Goal: Task Accomplishment & Management: Complete application form

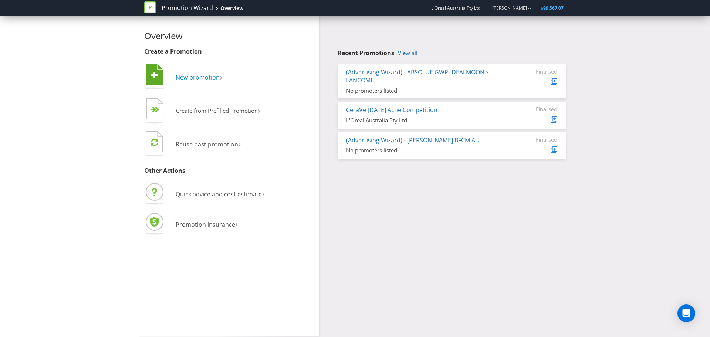
click at [192, 76] on span "New promotion" at bounding box center [198, 77] width 44 height 8
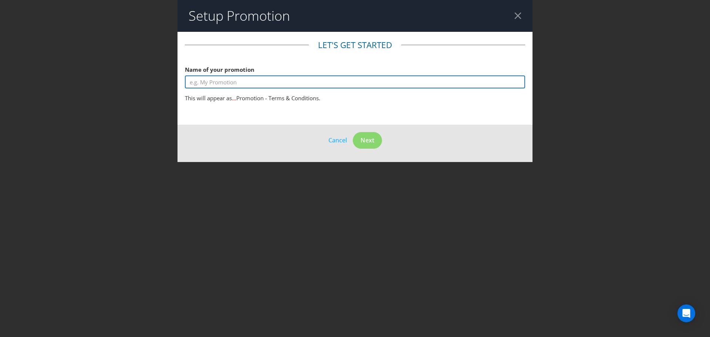
click at [455, 85] on input "text" at bounding box center [355, 81] width 340 height 13
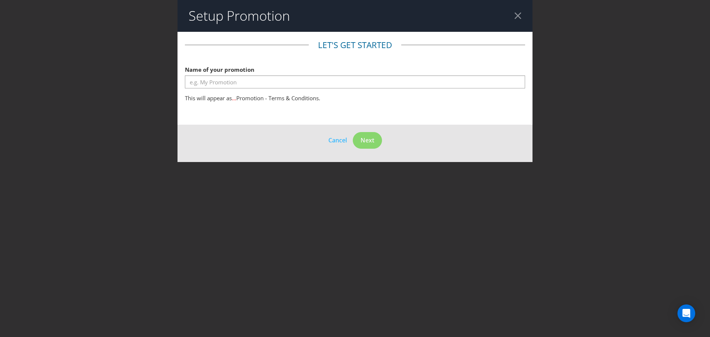
click at [519, 19] on div at bounding box center [518, 15] width 7 height 7
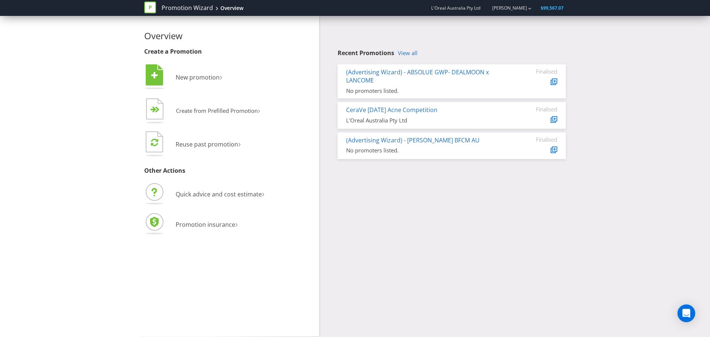
click at [479, 9] on span "L'Oreal Australia Pty Ltd" at bounding box center [455, 8] width 49 height 6
click at [526, 9] on link "[PERSON_NAME]" at bounding box center [506, 8] width 42 height 6
click at [332, 40] on div "Recent Promotions View all (Advertising Wizard) - ABSOLUE GWP- DEALMOON x LANCO…" at bounding box center [445, 89] width 252 height 147
click at [206, 78] on span "New promotion" at bounding box center [198, 77] width 44 height 8
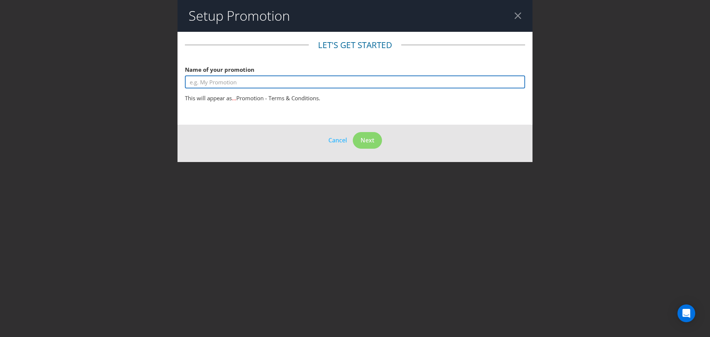
click at [274, 87] on input "text" at bounding box center [355, 81] width 340 height 13
click at [300, 86] on input "2026 Redken Gloss Boss" at bounding box center [355, 81] width 340 height 13
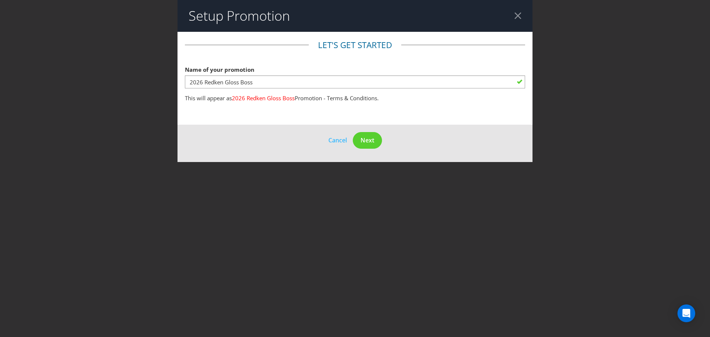
click at [263, 89] on fieldset "Let's get started Name of your promotion 2026 Redken Gloss Boss This will appea…" at bounding box center [355, 72] width 340 height 67
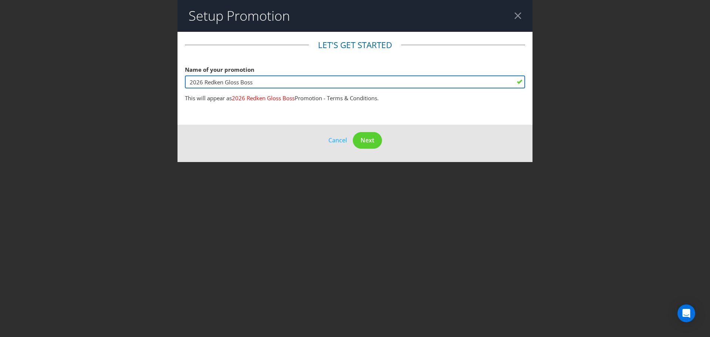
drag, startPoint x: 266, startPoint y: 85, endPoint x: 97, endPoint y: 77, distance: 168.5
click at [97, 77] on div "Setup Promotion Let's get started Name of your promotion 2026 Redken Gloss Boss…" at bounding box center [355, 168] width 710 height 337
paste input "REDKEN GLOSS BOSS AWARDS 2026 PROMOTION"
type input "REDKEN GLOSS BOSS AWARDS 2026 PROMOTION"
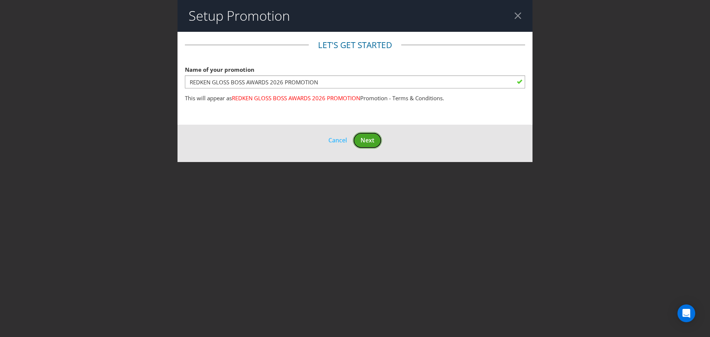
click at [372, 138] on span "Next" at bounding box center [368, 140] width 14 height 8
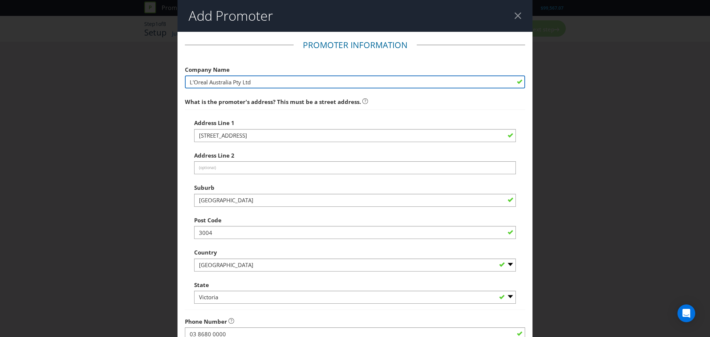
click at [297, 81] on input "L'Oreal Australia Pty Ltd" at bounding box center [355, 81] width 340 height 13
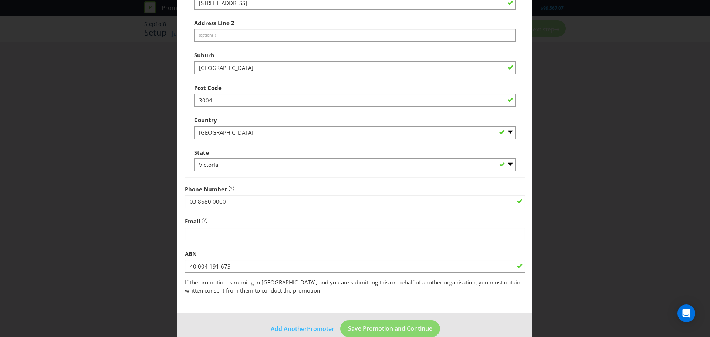
scroll to position [146, 0]
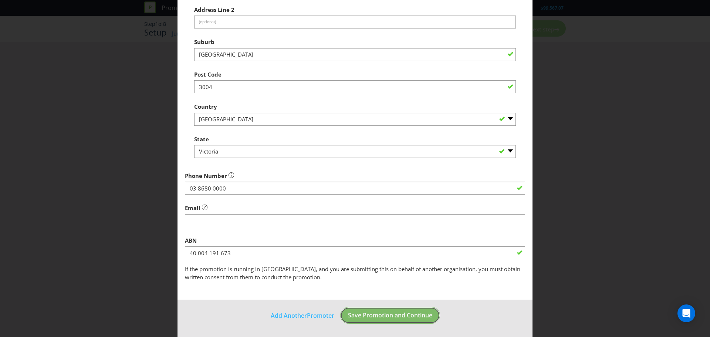
click at [379, 321] on button "Save Promotion and Continue" at bounding box center [390, 315] width 100 height 17
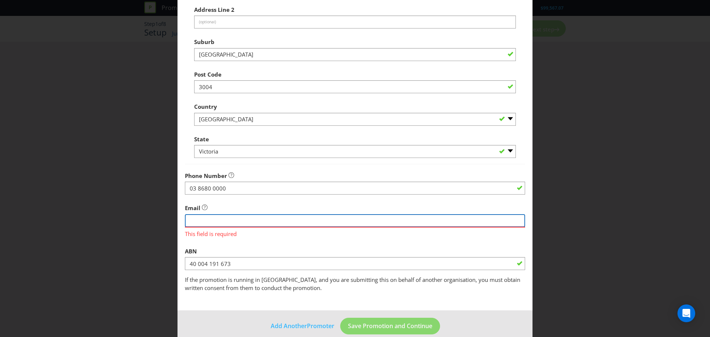
click at [252, 219] on input "string" at bounding box center [355, 220] width 340 height 13
click at [276, 220] on input "string" at bounding box center [355, 220] width 340 height 13
type input "stephanie.li2@loreal.com"
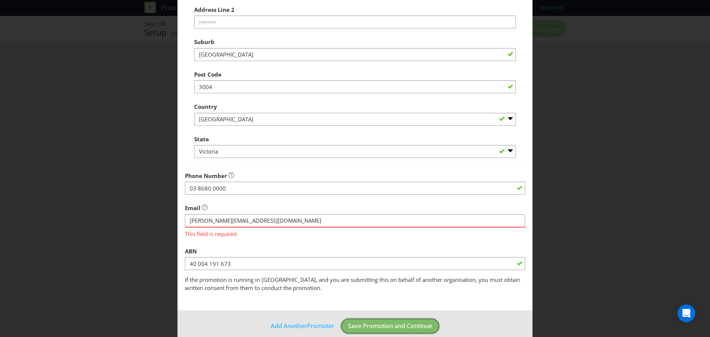
click at [383, 329] on footer "Add Another Promoter Save Promotion and Continue" at bounding box center [355, 328] width 355 height 37
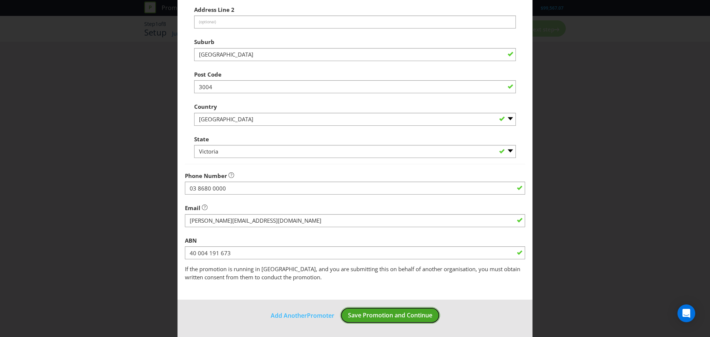
click at [383, 316] on span "Save Promotion and Continue" at bounding box center [390, 315] width 84 height 8
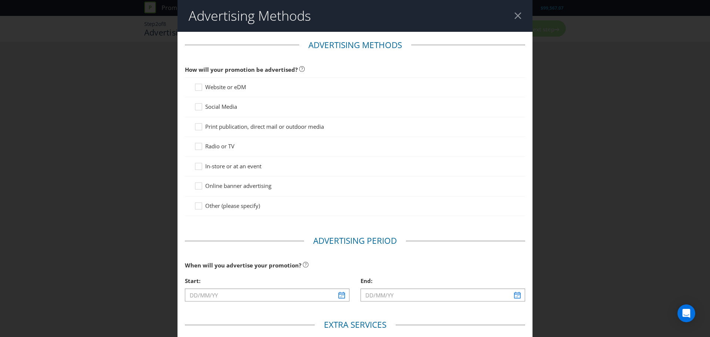
click at [241, 88] on span "Website or eDM" at bounding box center [225, 86] width 41 height 7
click at [0, 0] on input "Website or eDM" at bounding box center [0, 0] width 0 height 0
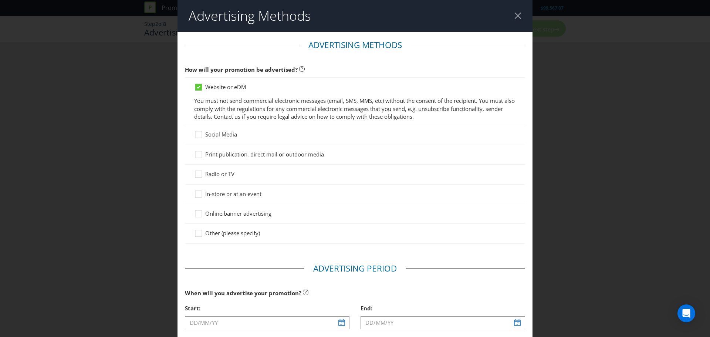
click at [239, 87] on span "Website or eDM" at bounding box center [225, 86] width 41 height 7
click at [0, 0] on input "Website or eDM" at bounding box center [0, 0] width 0 height 0
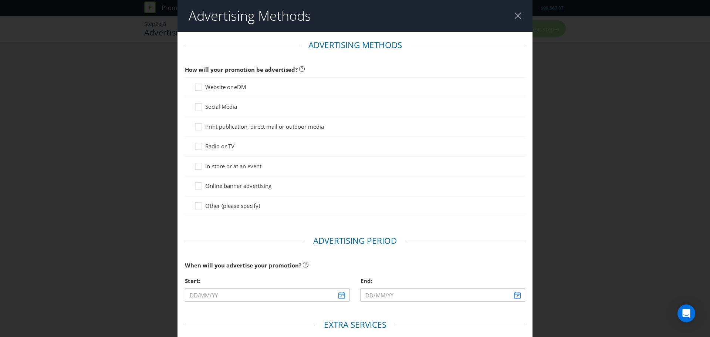
click at [239, 87] on span "Website or eDM" at bounding box center [225, 86] width 41 height 7
click at [0, 0] on input "Website or eDM" at bounding box center [0, 0] width 0 height 0
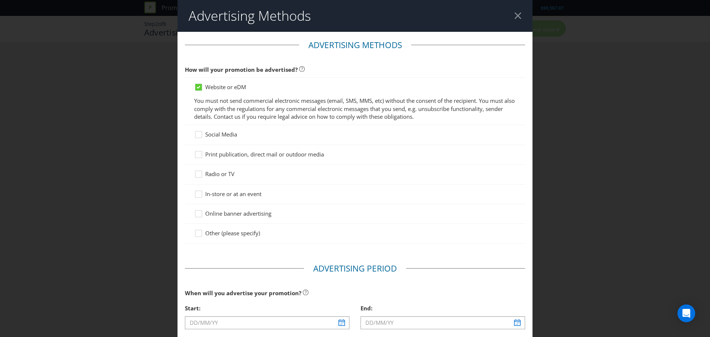
click at [227, 137] on span "Social Media" at bounding box center [221, 134] width 32 height 7
click at [0, 0] on input "Social Media" at bounding box center [0, 0] width 0 height 0
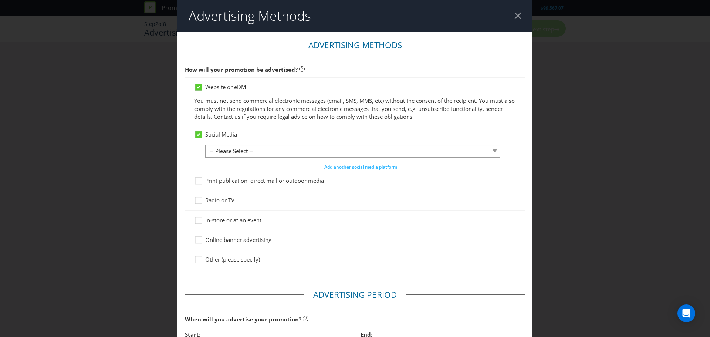
scroll to position [37, 0]
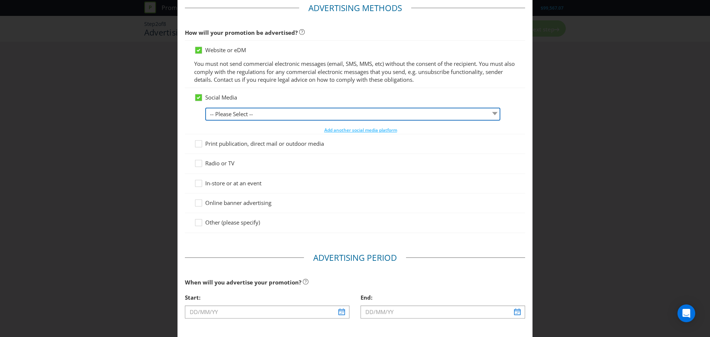
click at [253, 116] on select "-- Please Select -- Facebook X Instagram Snapchat LinkedIn Pinterest Tumblr You…" at bounding box center [352, 114] width 295 height 13
select select "INSTAGRAM"
click at [205, 108] on select "-- Please Select -- Facebook X Instagram Snapchat LinkedIn Pinterest Tumblr You…" at bounding box center [352, 114] width 295 height 13
